Goal: Communication & Community: Answer question/provide support

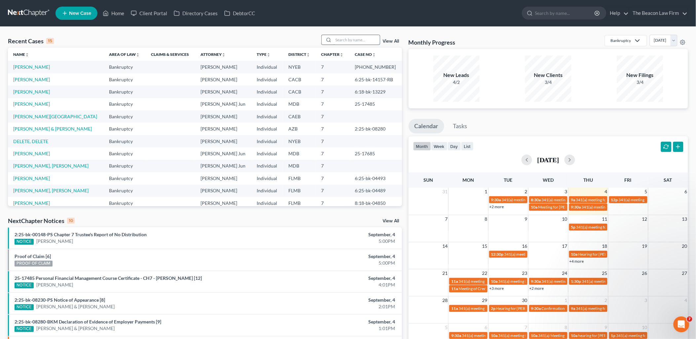
click at [354, 37] on input "search" at bounding box center [357, 40] width 46 height 10
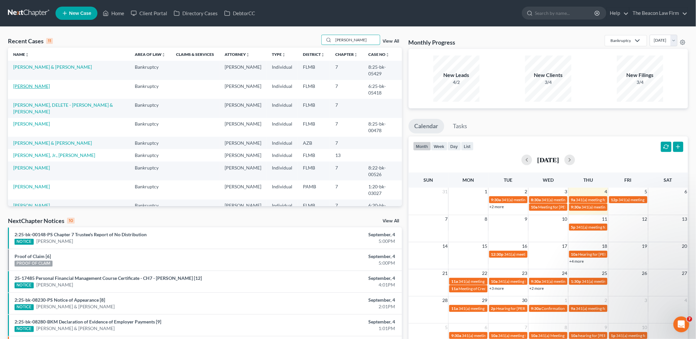
type input "miller"
click at [27, 83] on link "Miller, Ron" at bounding box center [31, 86] width 37 height 6
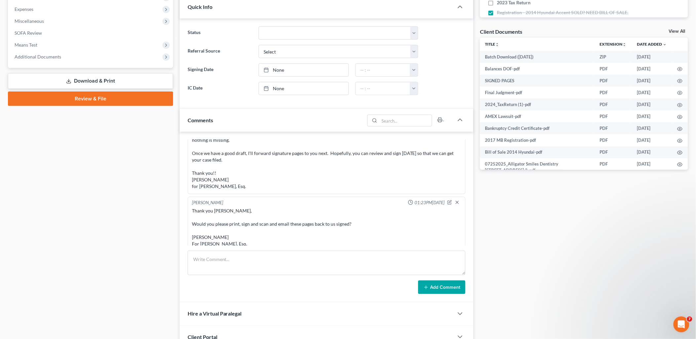
scroll to position [642, 0]
click at [220, 259] on textarea at bounding box center [327, 263] width 278 height 24
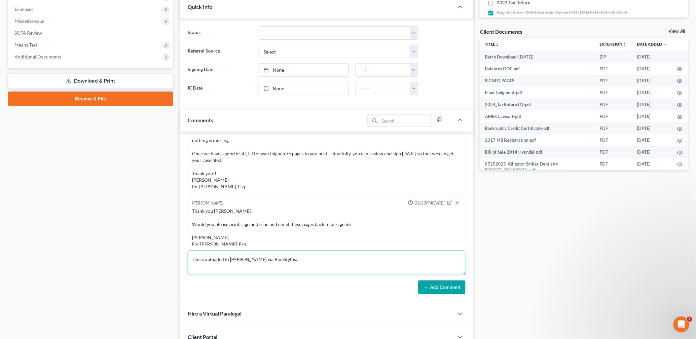
type textarea "Docs uploaded to Gene Chambers via BlueStylus."
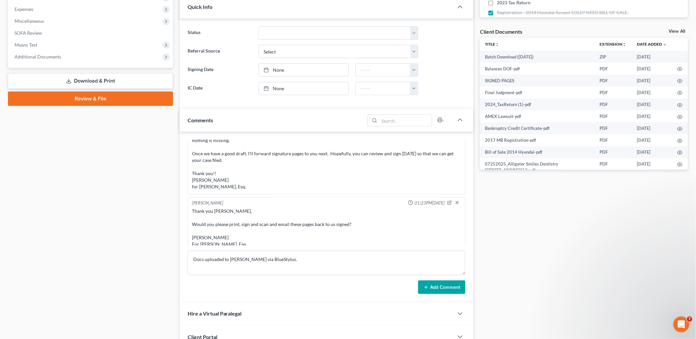
click at [442, 290] on button "Add Comment" at bounding box center [441, 287] width 47 height 14
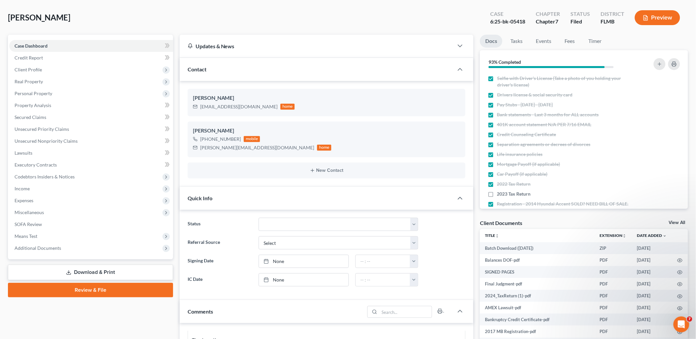
scroll to position [0, 0]
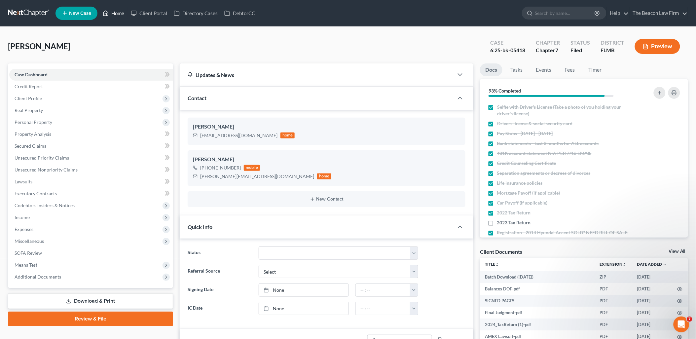
click at [117, 14] on link "Home" at bounding box center [113, 13] width 28 height 12
